Goal: Answer question/provide support: Share knowledge or assist other users

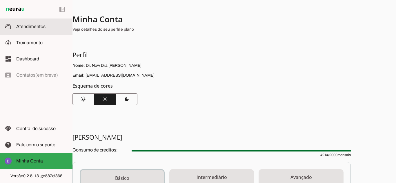
click at [25, 30] on slot at bounding box center [42, 26] width 52 height 7
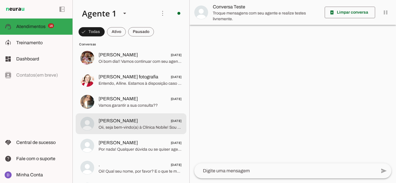
scroll to position [724, 0]
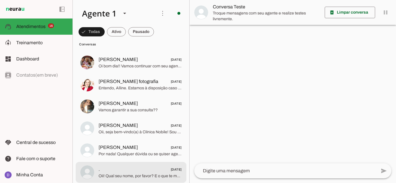
click at [121, 169] on span ". [DATE]" at bounding box center [140, 169] width 83 height 7
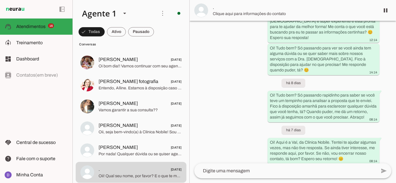
scroll to position [163, 0]
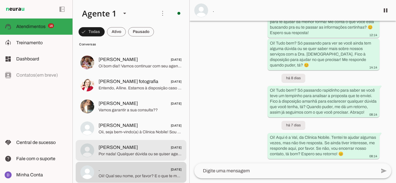
click at [130, 152] on span "Por nada! Qualquer dúvida ou se quiser agendar no futuro, estarei aqui para aju…" at bounding box center [140, 155] width 83 height 6
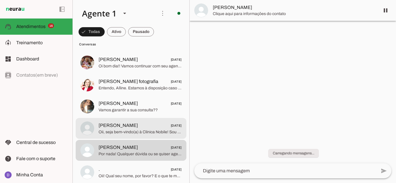
click at [121, 131] on span "Oii, seja bem-vindo(a) à Clínica Nobile! Sou a [PERSON_NAME] e estou aqui para …" at bounding box center [140, 133] width 83 height 6
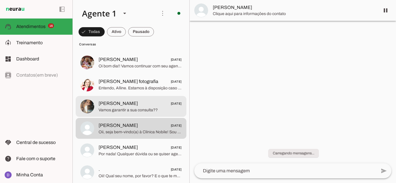
click at [114, 112] on span "Vamos garantir a sua consulta??" at bounding box center [140, 111] width 83 height 6
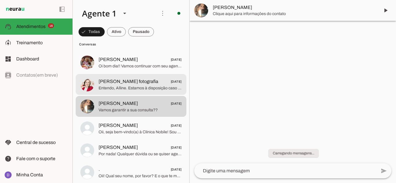
click at [114, 91] on span "Entendo, Alline. Estamos à disposição caso mude de ideia ou queira agendar no f…" at bounding box center [140, 88] width 83 height 6
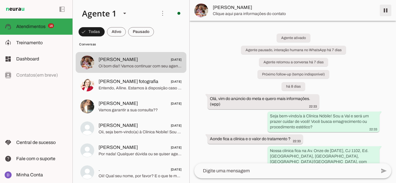
click at [382, 11] on span at bounding box center [385, 10] width 14 height 14
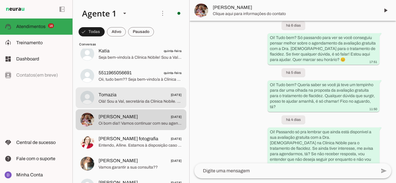
scroll to position [666, 0]
click at [131, 98] on span "Tomazia [DATE]" at bounding box center [140, 95] width 83 height 7
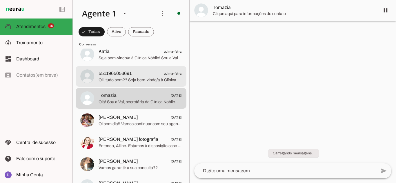
click at [124, 81] on span "Oii, tudo bem?? Seja bem-vindo/a à Clínica Nóbile! Sou a Val e será um prazer c…" at bounding box center [140, 80] width 83 height 6
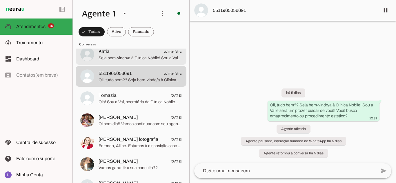
click at [119, 61] on span "Seja bem-vindo/a à Clínica Nóbile! Sou a Val e será um prazer cuidar de você! V…" at bounding box center [140, 58] width 83 height 6
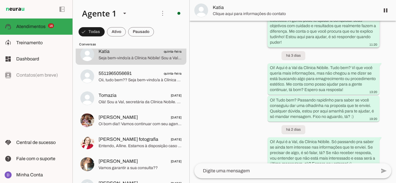
scroll to position [134, 0]
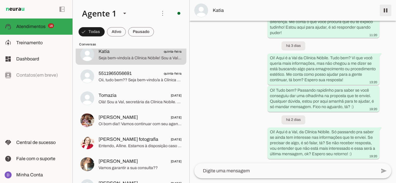
click at [384, 8] on span at bounding box center [385, 10] width 14 height 14
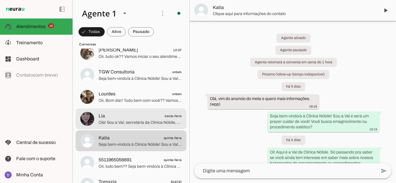
scroll to position [580, 0]
click at [140, 120] on span "Lia sexta-feira" at bounding box center [140, 116] width 83 height 7
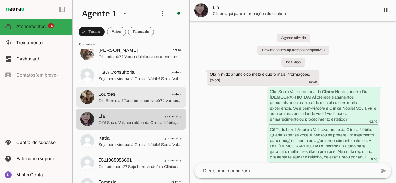
click at [128, 100] on span "Oii, Bom dia!! Tudo bem com você?? Vamos continuar com seu atendimento! ✨ Não s…" at bounding box center [140, 101] width 83 height 6
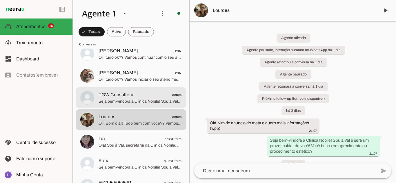
scroll to position [551, 0]
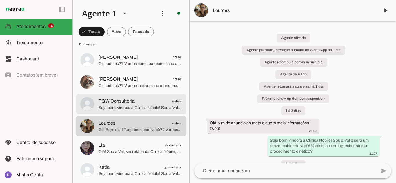
click at [128, 100] on span "TGW Consultoria" at bounding box center [117, 101] width 36 height 7
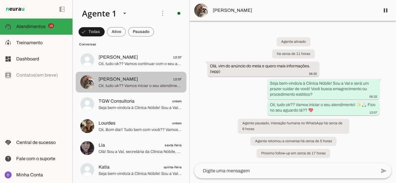
scroll to position [522, 0]
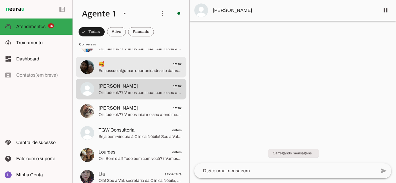
click at [120, 69] on span "Eu possuo algumas oportunidades de datas pra este mês!! Posso garantir a mais p…" at bounding box center [140, 71] width 83 height 6
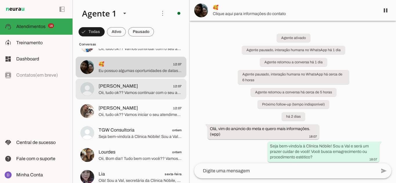
scroll to position [493, 0]
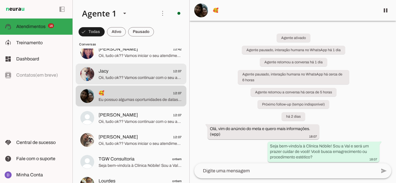
click at [122, 80] on span "Oii, tudo ok?? Vamos continuar com o seu atendimento! ✨🙏🏻 Fico no seu aguardo t…" at bounding box center [140, 78] width 83 height 6
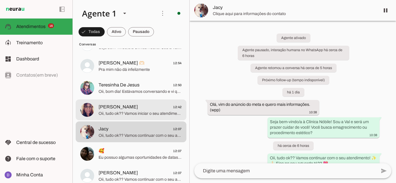
scroll to position [406, 0]
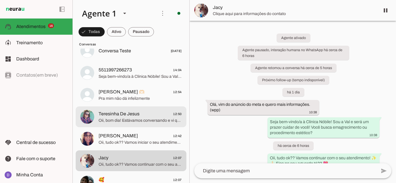
click at [121, 120] on span "Oii, bom dia! Estávamos conversando e vi que ainda não agendamos sua consulta 😢…" at bounding box center [140, 121] width 83 height 6
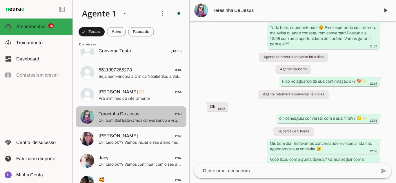
scroll to position [377, 0]
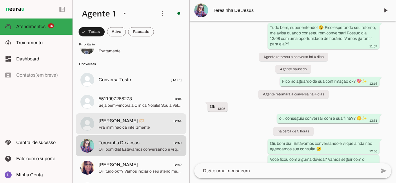
click at [114, 128] on span "Pra mim não dá infelizmente" at bounding box center [140, 128] width 83 height 6
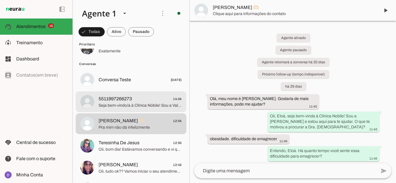
click at [115, 104] on span "Seja bem-vindo/a à Clínica Nóbile! Sou a Val e será um prazer cuidar de você! V…" at bounding box center [140, 106] width 83 height 6
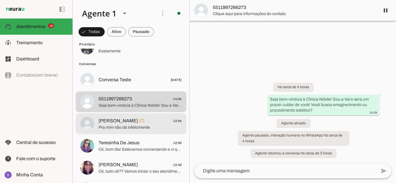
click at [117, 127] on span "Pra mim não dá infelizmente" at bounding box center [140, 128] width 83 height 6
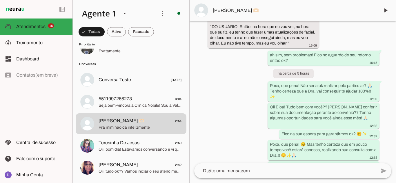
scroll to position [440, 0]
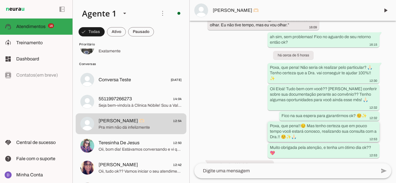
drag, startPoint x: 280, startPoint y: 121, endPoint x: 324, endPoint y: 121, distance: 44.0
click at [0, 0] on slot "Poxa, que pena!!😔 Mas tenho certeza que em pouco tempo você estará conosco, rea…" at bounding box center [0, 0] width 0 height 0
drag, startPoint x: 323, startPoint y: 136, endPoint x: 345, endPoint y: 136, distance: 21.7
click at [0, 0] on slot "Muito obrigada pela atenção, e tenha um ótimo dia ok?? 💖" at bounding box center [0, 0] width 0 height 0
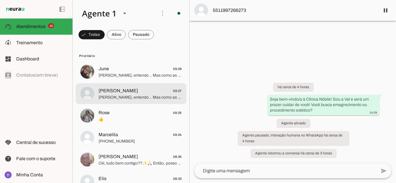
click at [128, 82] on md-item "[PERSON_NAME] 09:27 Ah sim, entendo .. Mas como as vagas são limitadas, reserva…" at bounding box center [131, 71] width 111 height 21
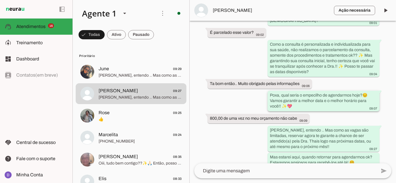
scroll to position [408, 0]
